Goal: Task Accomplishment & Management: Manage account settings

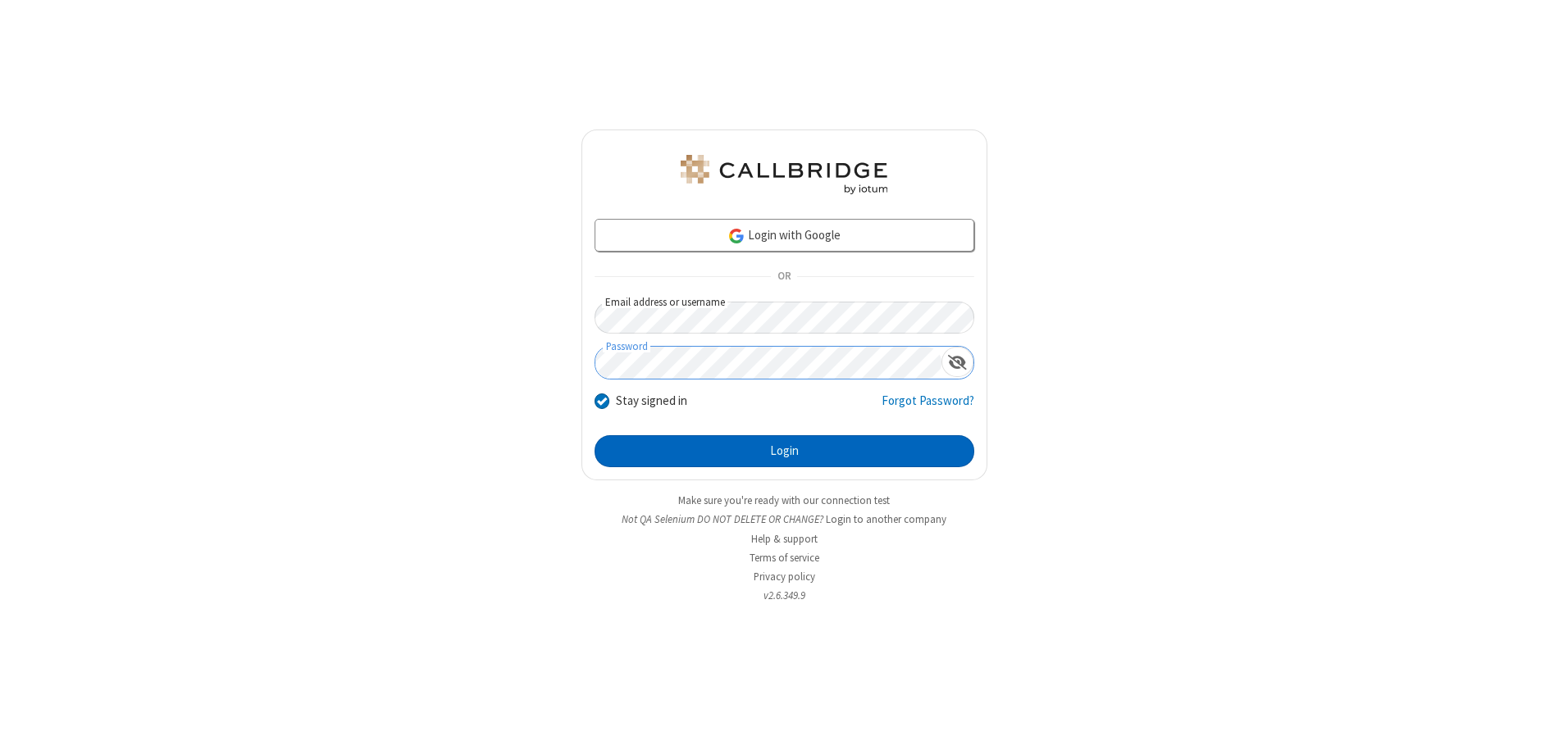
click at [784, 451] on button "Login" at bounding box center [784, 451] width 380 height 33
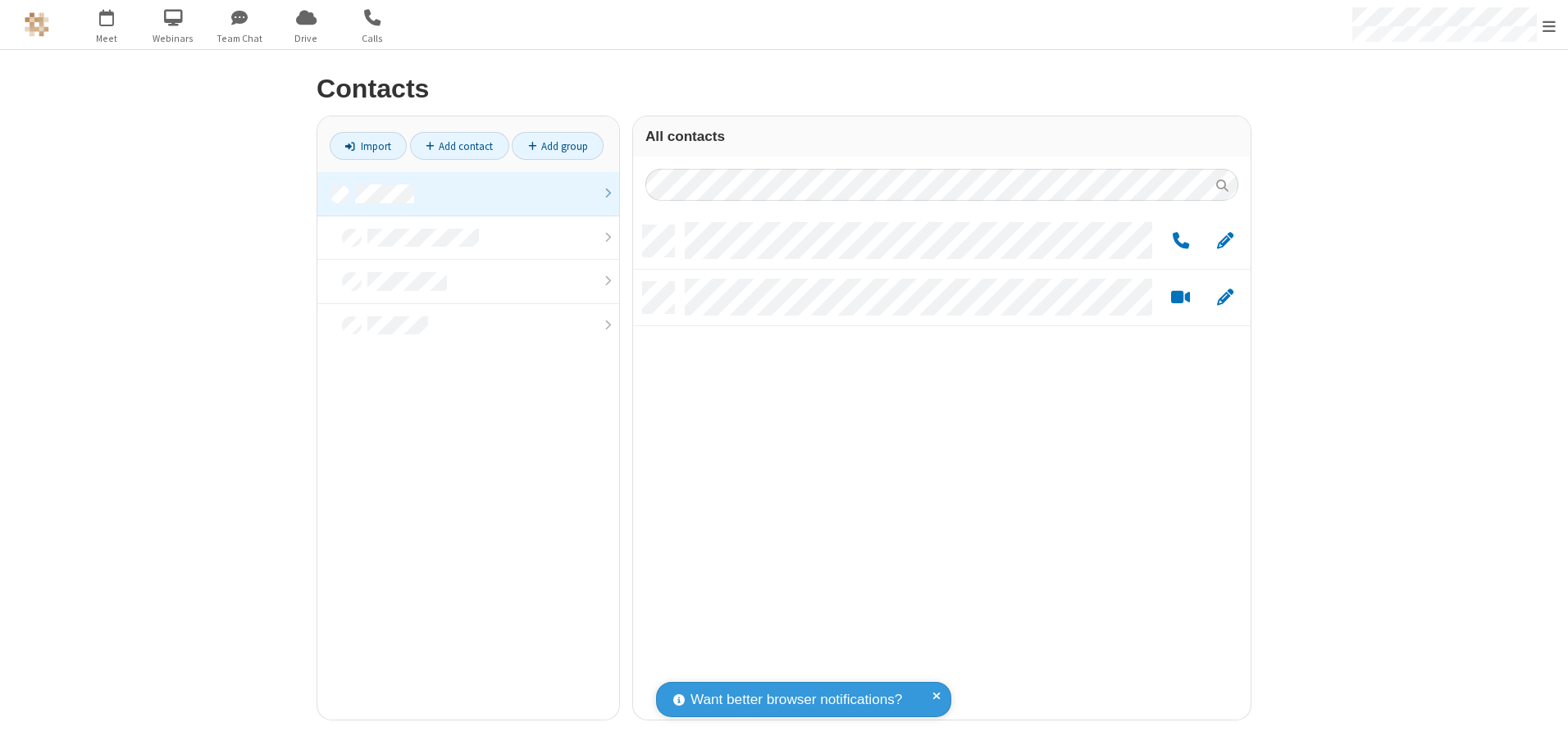
scroll to position [494, 605]
click at [468, 194] on link at bounding box center [468, 194] width 301 height 44
click at [1225, 241] on span "Edit" at bounding box center [1225, 241] width 17 height 21
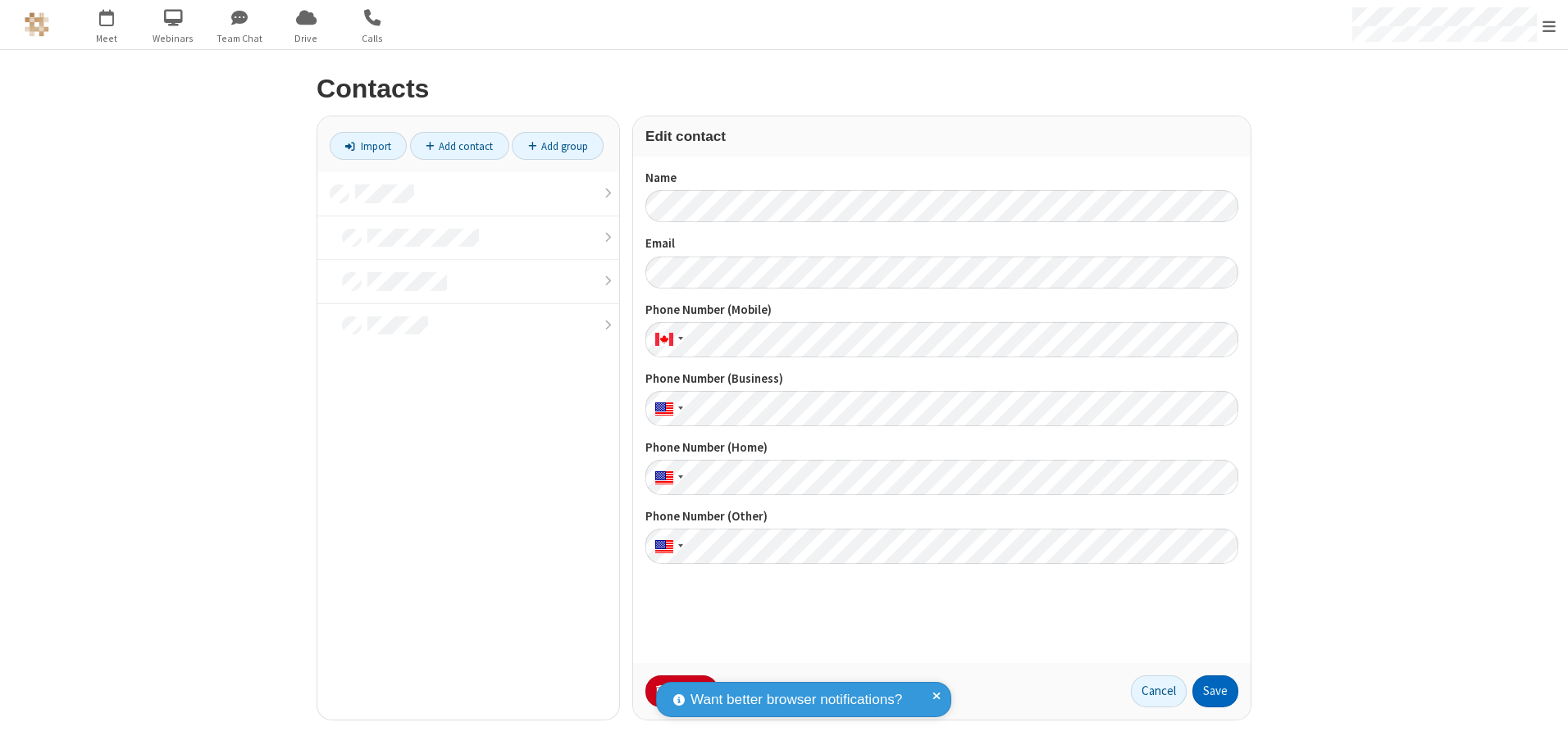
click at [1215, 691] on button "Save" at bounding box center [1215, 692] width 46 height 33
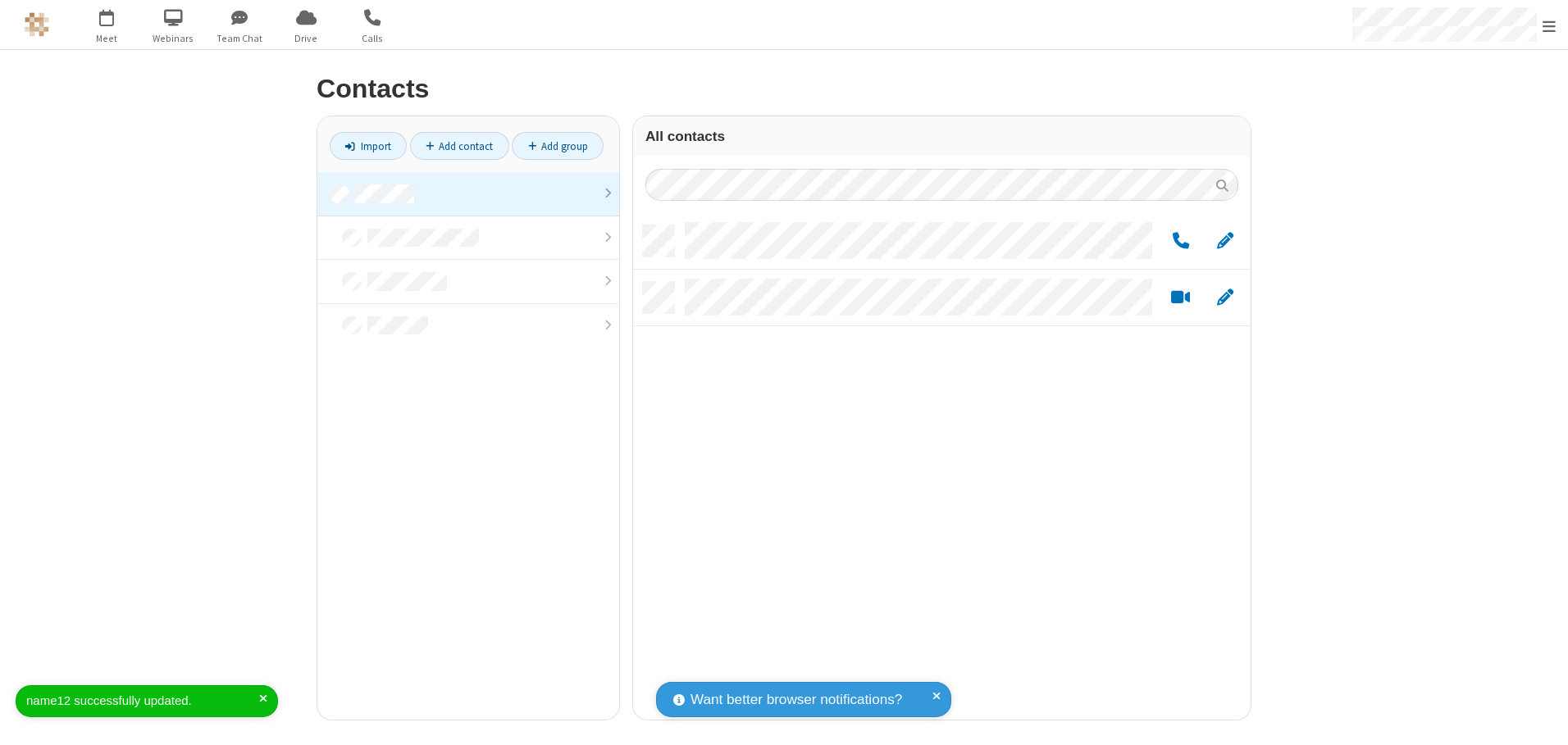
scroll to position [494, 605]
